Goal: Information Seeking & Learning: Learn about a topic

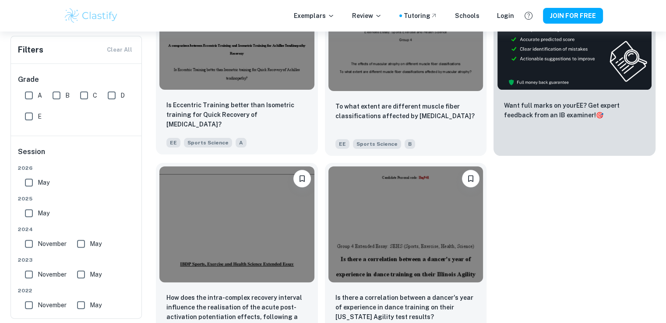
scroll to position [284, 0]
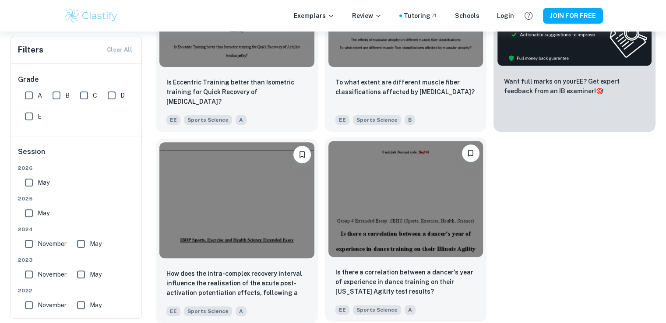
click at [421, 230] on img at bounding box center [406, 199] width 155 height 116
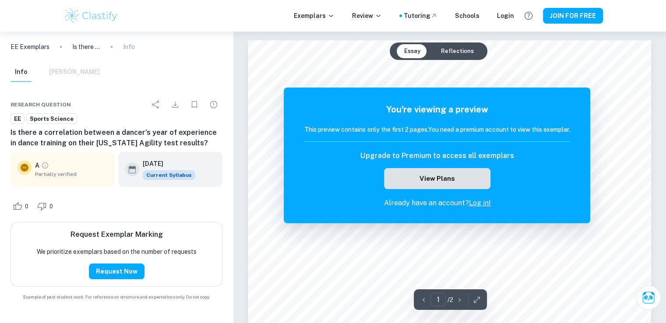
click at [415, 181] on button "View Plans" at bounding box center [437, 178] width 106 height 21
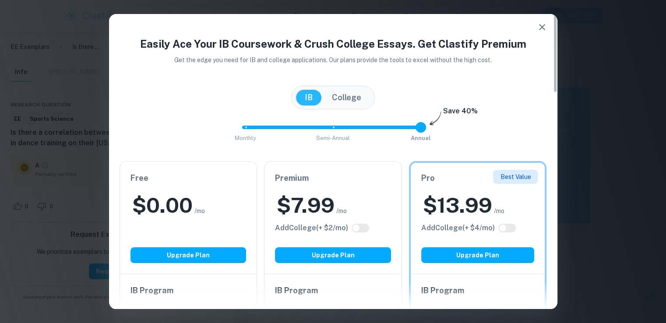
click at [544, 32] on button "button" at bounding box center [543, 27] width 18 height 18
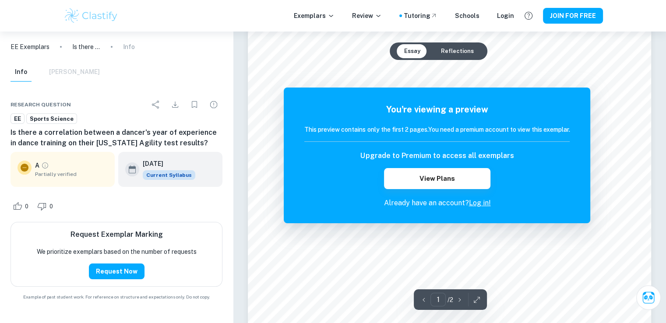
scroll to position [88, 0]
click at [449, 57] on button "Reflections" at bounding box center [457, 51] width 47 height 14
click at [416, 53] on button "Essay" at bounding box center [412, 51] width 30 height 14
click at [414, 53] on button "Essay" at bounding box center [412, 51] width 30 height 14
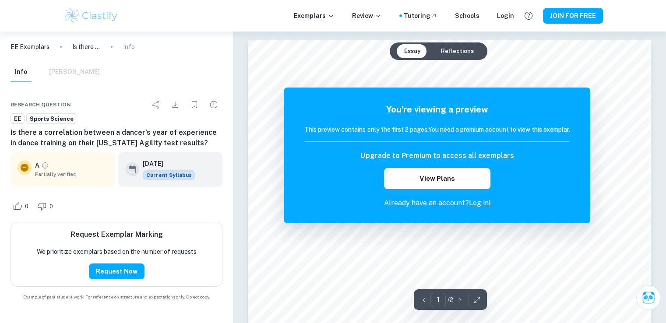
click at [449, 46] on button "Reflections" at bounding box center [457, 51] width 47 height 14
click at [417, 49] on button "Essay" at bounding box center [412, 51] width 30 height 14
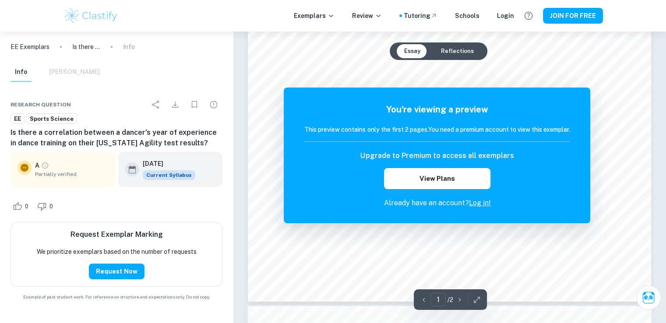
scroll to position [263, 0]
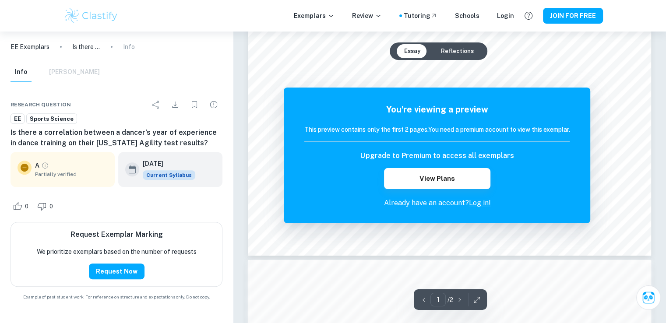
click at [454, 299] on button "button" at bounding box center [459, 300] width 13 height 14
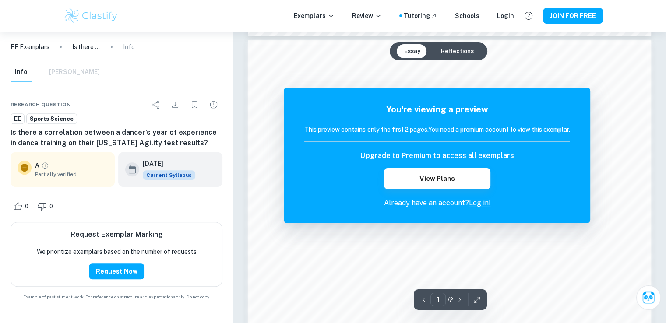
click at [426, 298] on icon "button" at bounding box center [424, 300] width 9 height 9
